Goal: Transaction & Acquisition: Purchase product/service

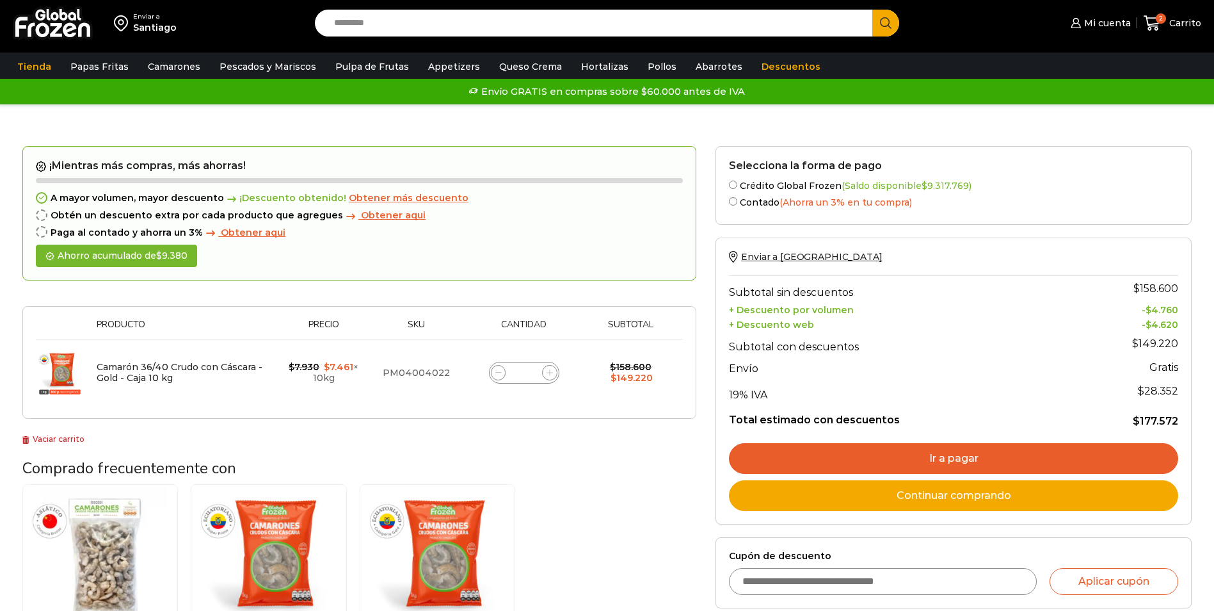
click at [392, 200] on span "Obtener más descuento" at bounding box center [409, 198] width 120 height 12
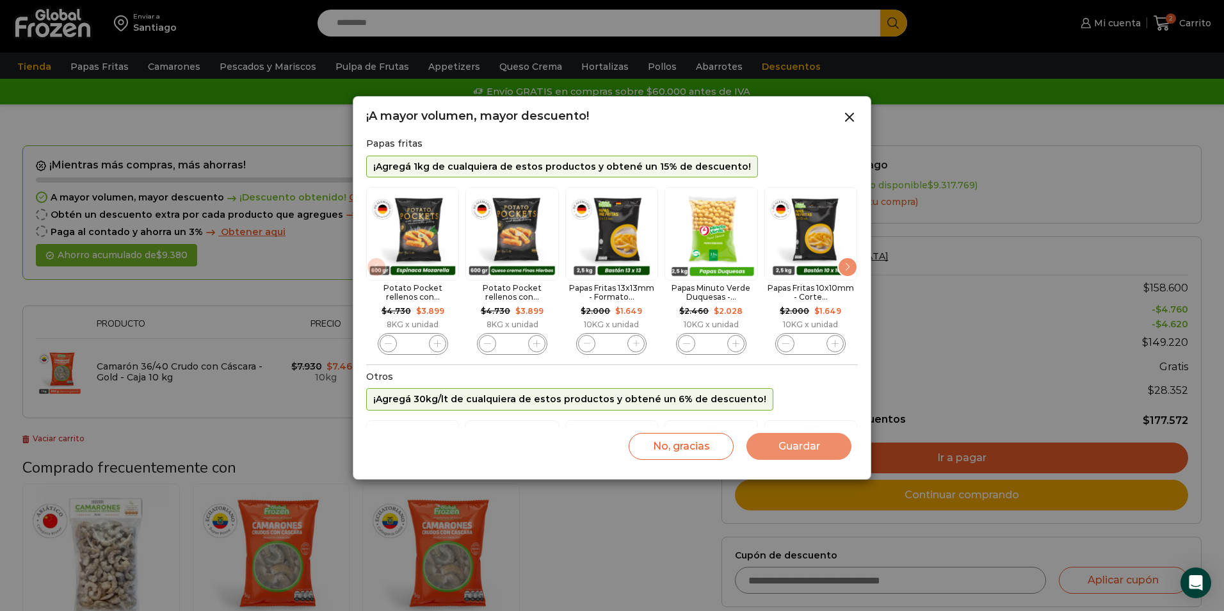
click at [539, 348] on span "2 / 11" at bounding box center [536, 343] width 17 height 17
type input "*"
click at [813, 442] on button "Guardar" at bounding box center [798, 446] width 105 height 27
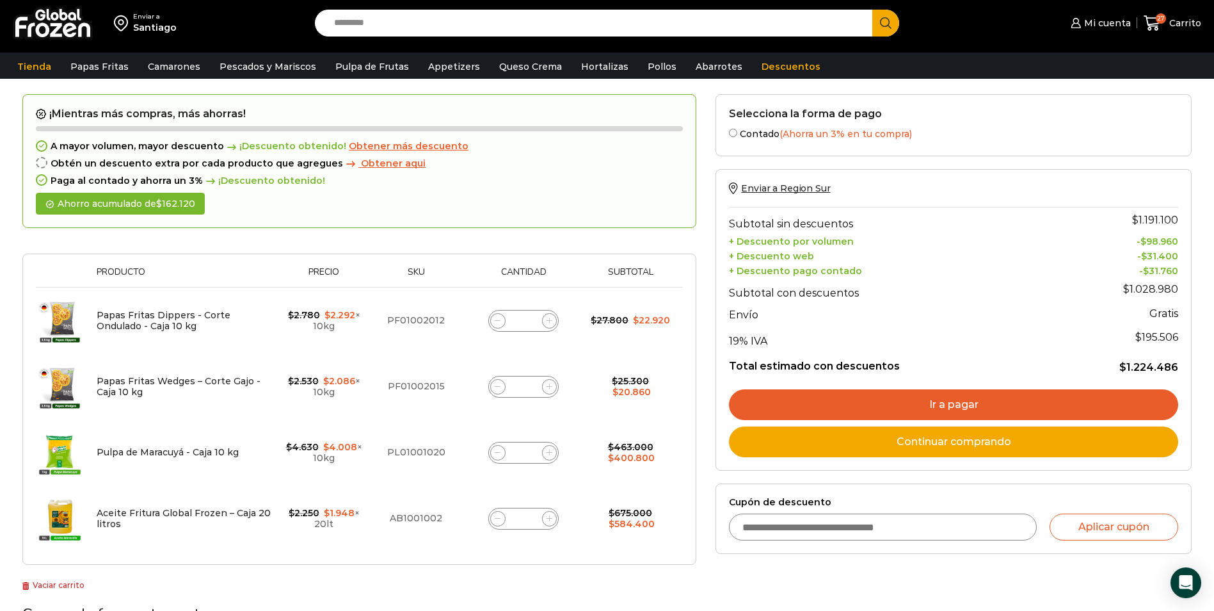
scroll to position [64, 0]
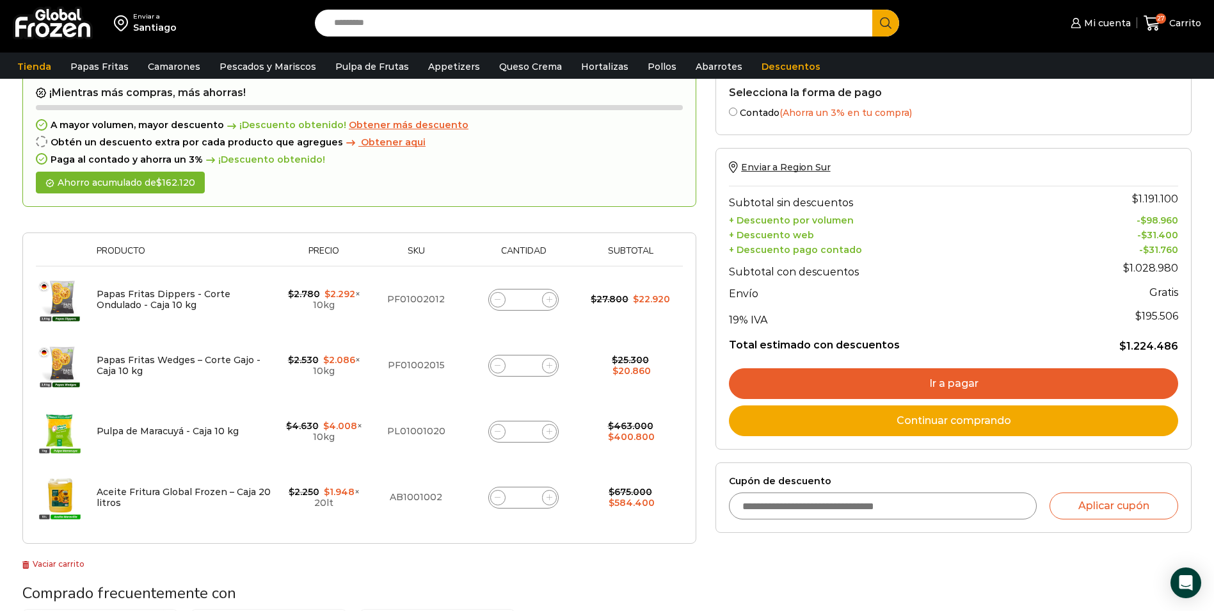
click at [495, 300] on icon at bounding box center [498, 299] width 6 height 6
type input "*"
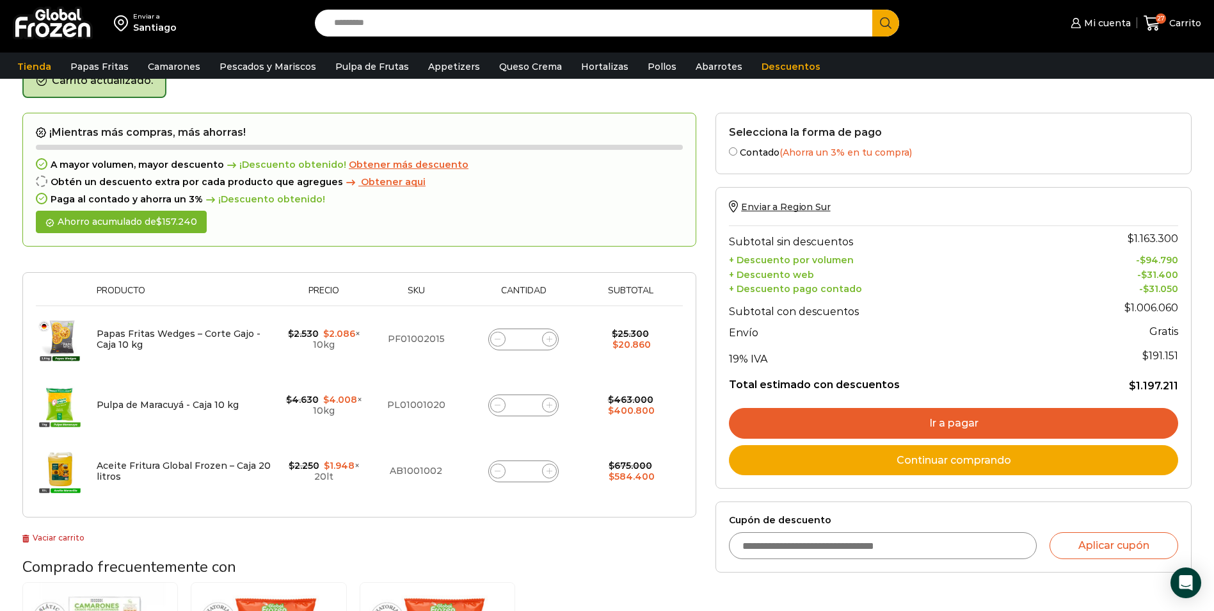
scroll to position [72, 0]
click at [502, 336] on span at bounding box center [497, 338] width 15 height 15
type input "*"
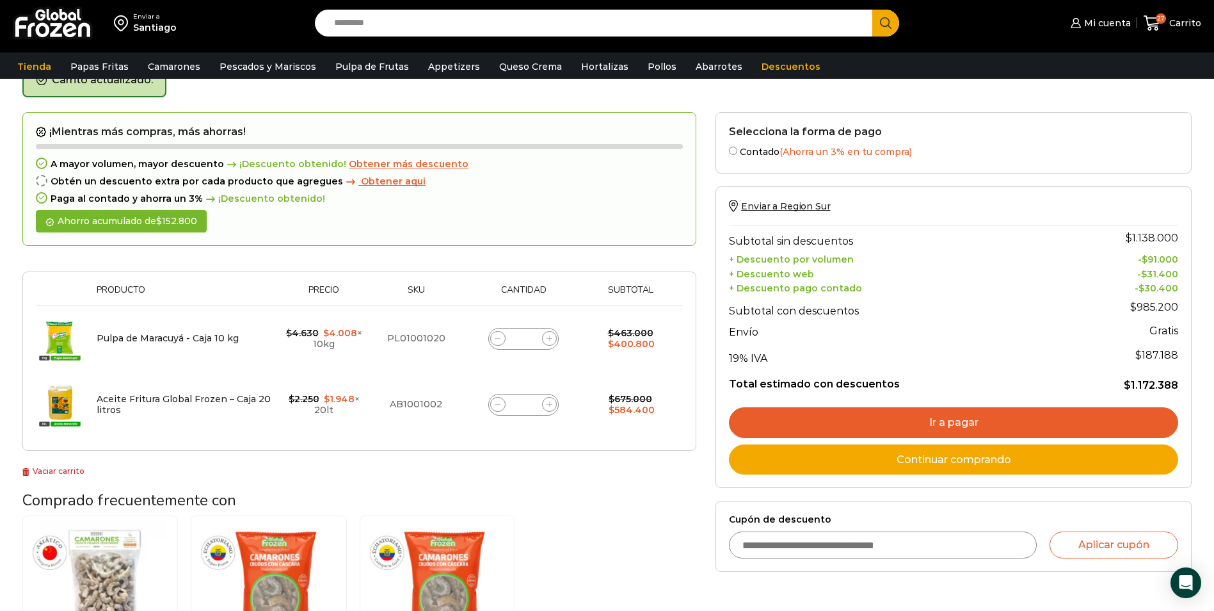
click at [500, 341] on icon at bounding box center [498, 338] width 6 height 6
type input "*"
click at [497, 337] on icon at bounding box center [498, 338] width 6 height 6
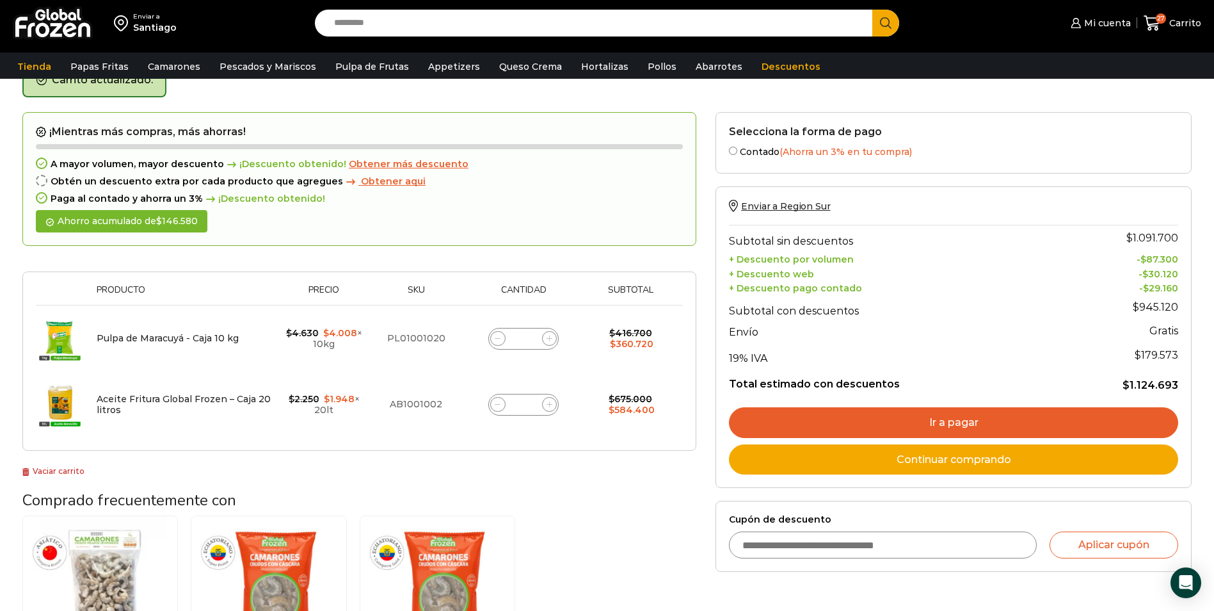
click at [497, 337] on icon at bounding box center [498, 338] width 6 height 6
type input "*"
click at [497, 337] on form "¡Mientras más compras, más ahorras! A mayor volumen, mayor descuento ¡Descuento…" at bounding box center [359, 281] width 674 height 339
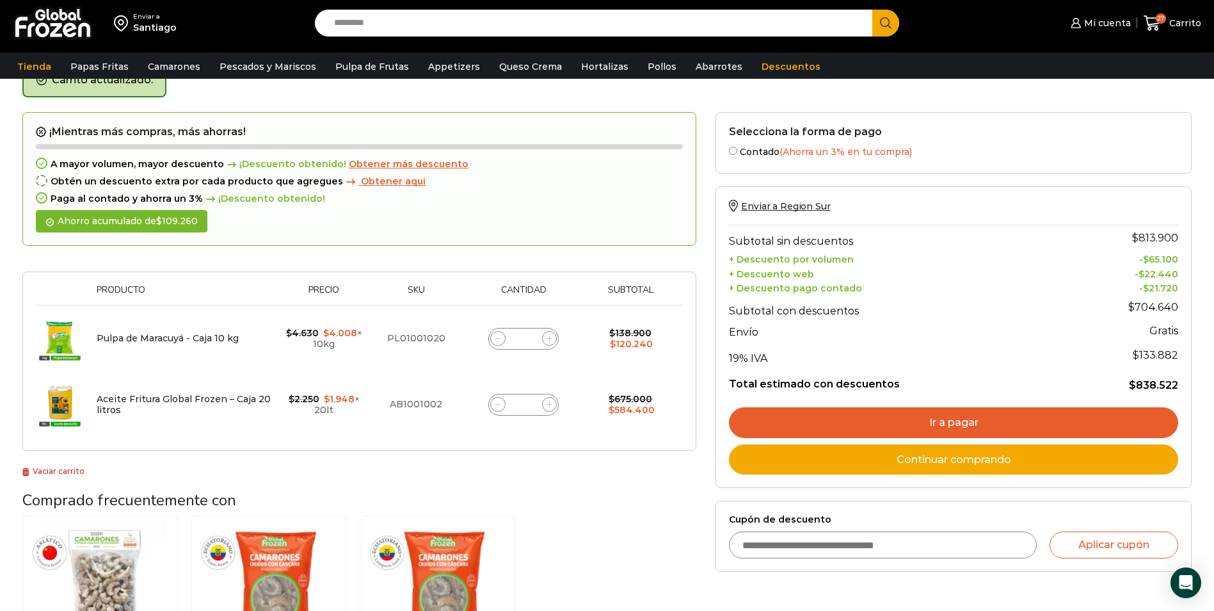
click at [494, 340] on span at bounding box center [497, 338] width 15 height 15
click at [496, 338] on span at bounding box center [497, 338] width 15 height 15
type input "*"
click at [495, 342] on span at bounding box center [497, 338] width 15 height 15
type input "*"
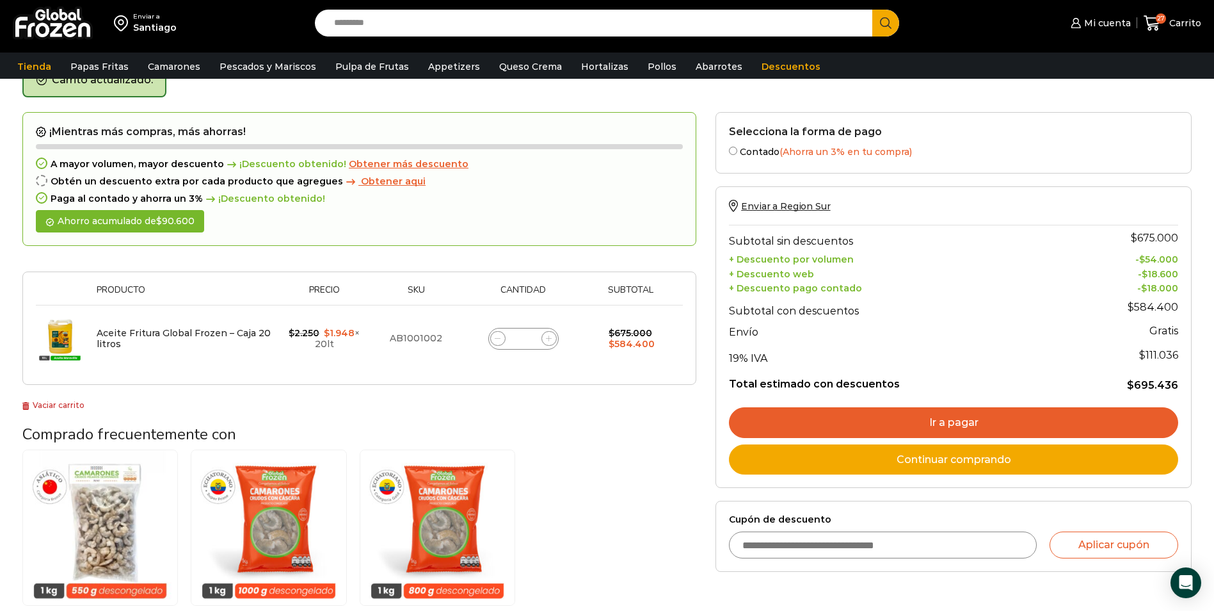
click at [500, 337] on icon at bounding box center [498, 338] width 6 height 6
type input "**"
click at [500, 337] on icon at bounding box center [498, 338] width 6 height 6
type input "**"
